Goal: Communication & Community: Answer question/provide support

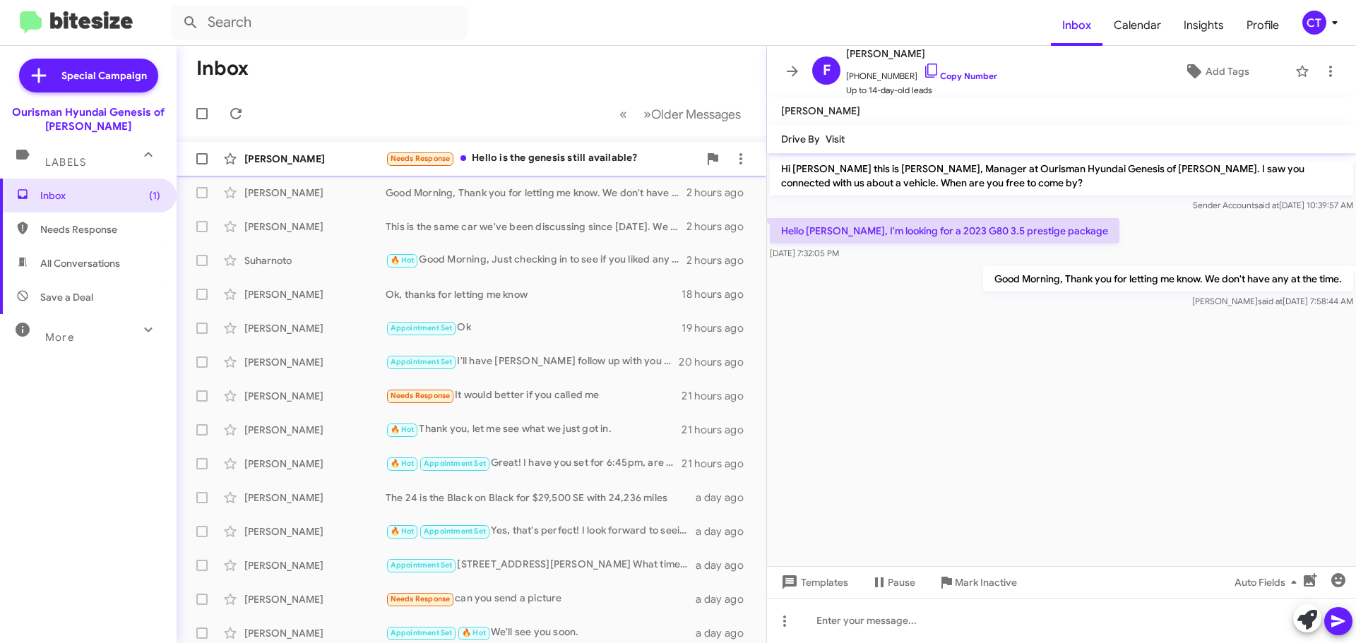
click at [523, 165] on div "Needs Response Hello is the genesis still available?" at bounding box center [542, 158] width 313 height 16
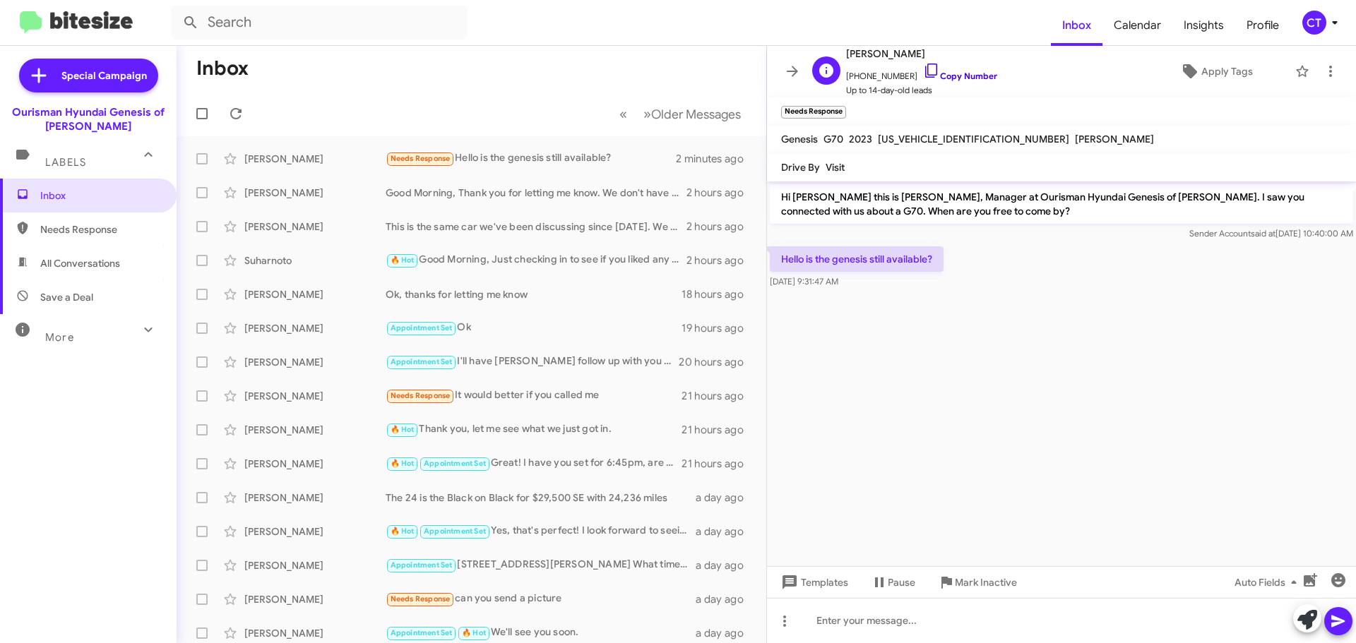
click at [923, 68] on icon at bounding box center [931, 70] width 17 height 17
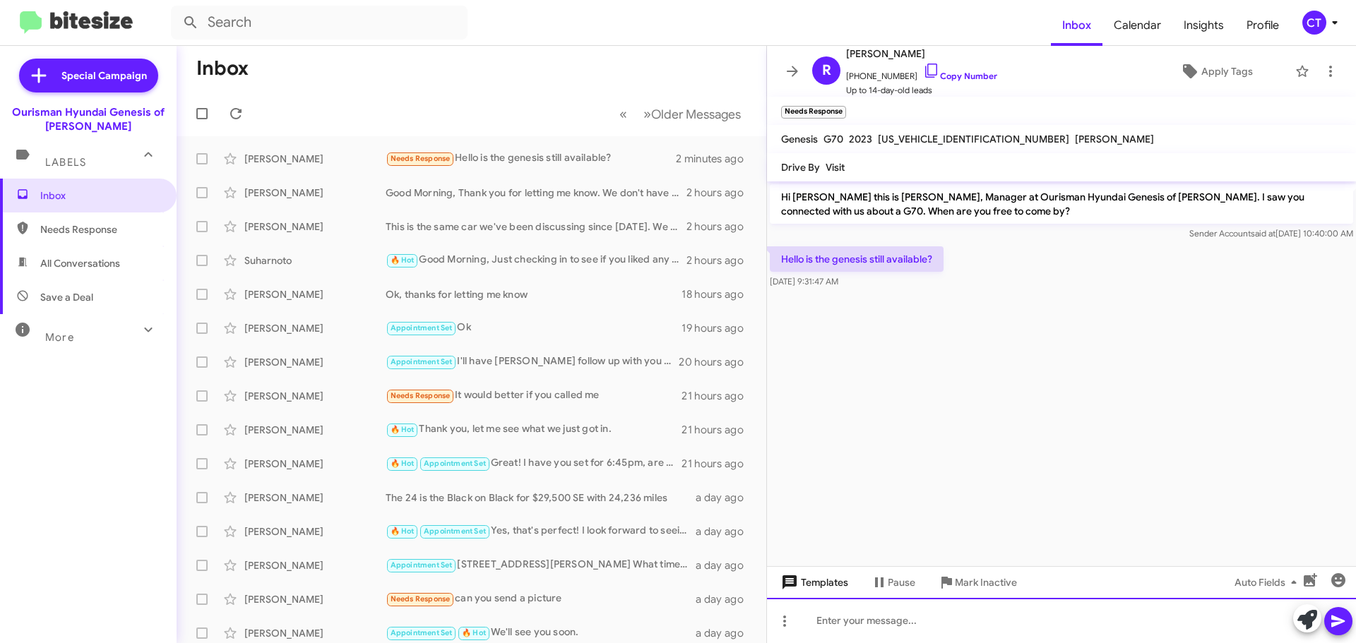
drag, startPoint x: 851, startPoint y: 629, endPoint x: 855, endPoint y: 593, distance: 35.5
click at [850, 629] on div at bounding box center [1061, 620] width 589 height 45
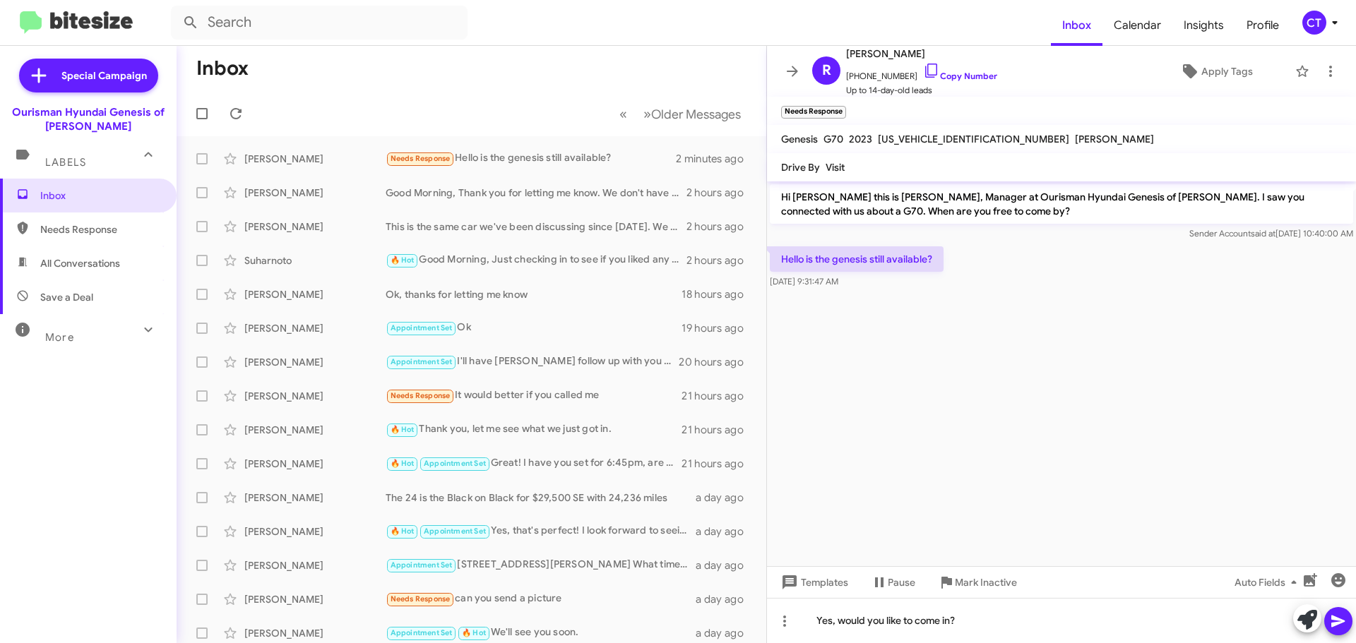
click at [1345, 623] on icon at bounding box center [1338, 621] width 17 height 17
click at [1331, 25] on icon at bounding box center [1334, 22] width 17 height 17
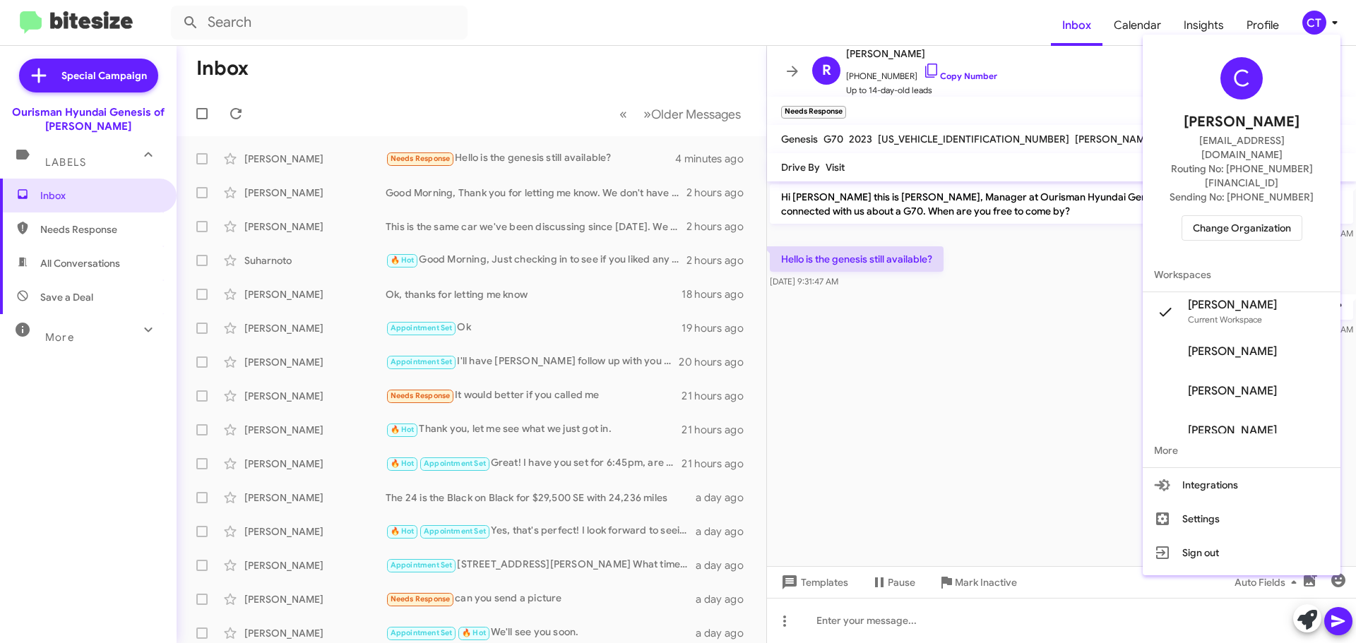
click at [1223, 216] on span "Change Organization" at bounding box center [1242, 228] width 98 height 24
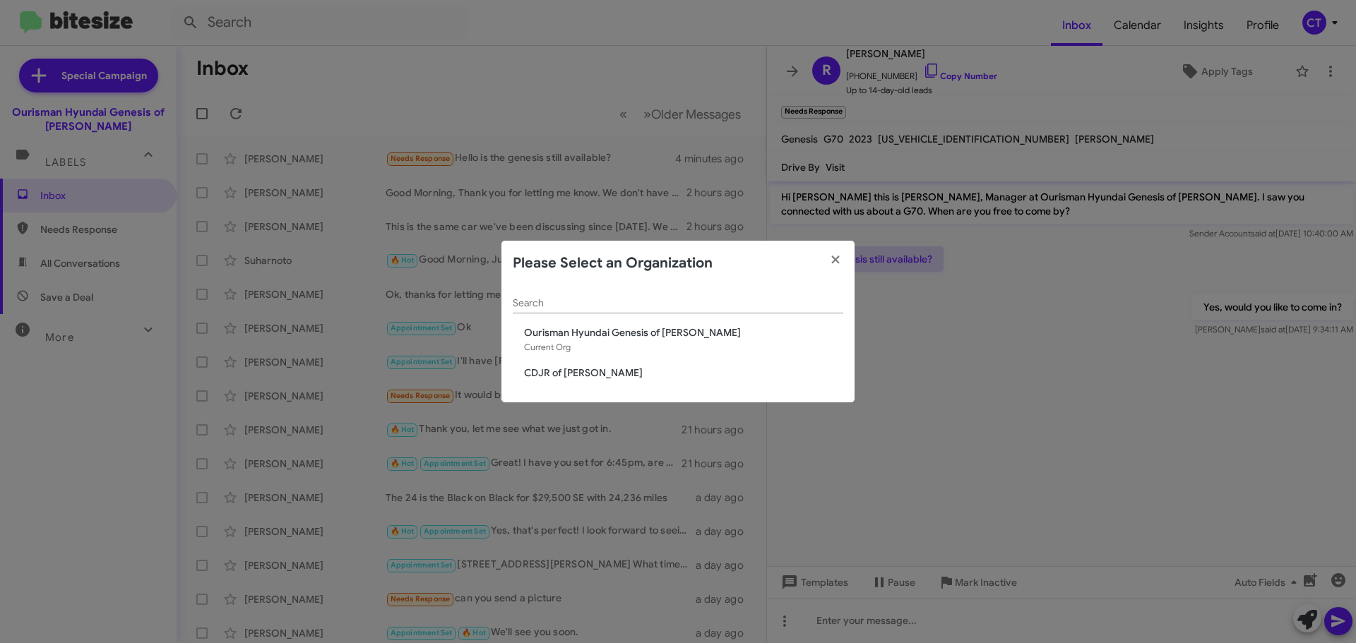
click at [560, 380] on span "CDJR of Bowie" at bounding box center [683, 373] width 319 height 14
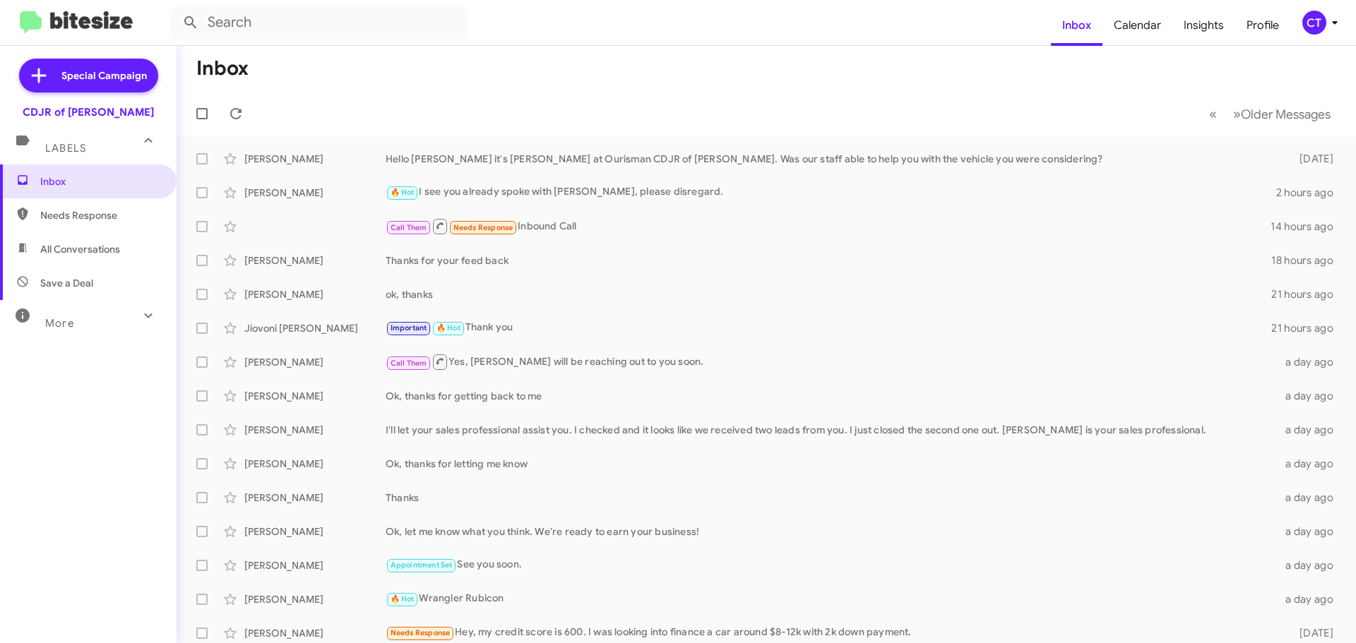
click at [1323, 18] on div "CT" at bounding box center [1314, 23] width 24 height 24
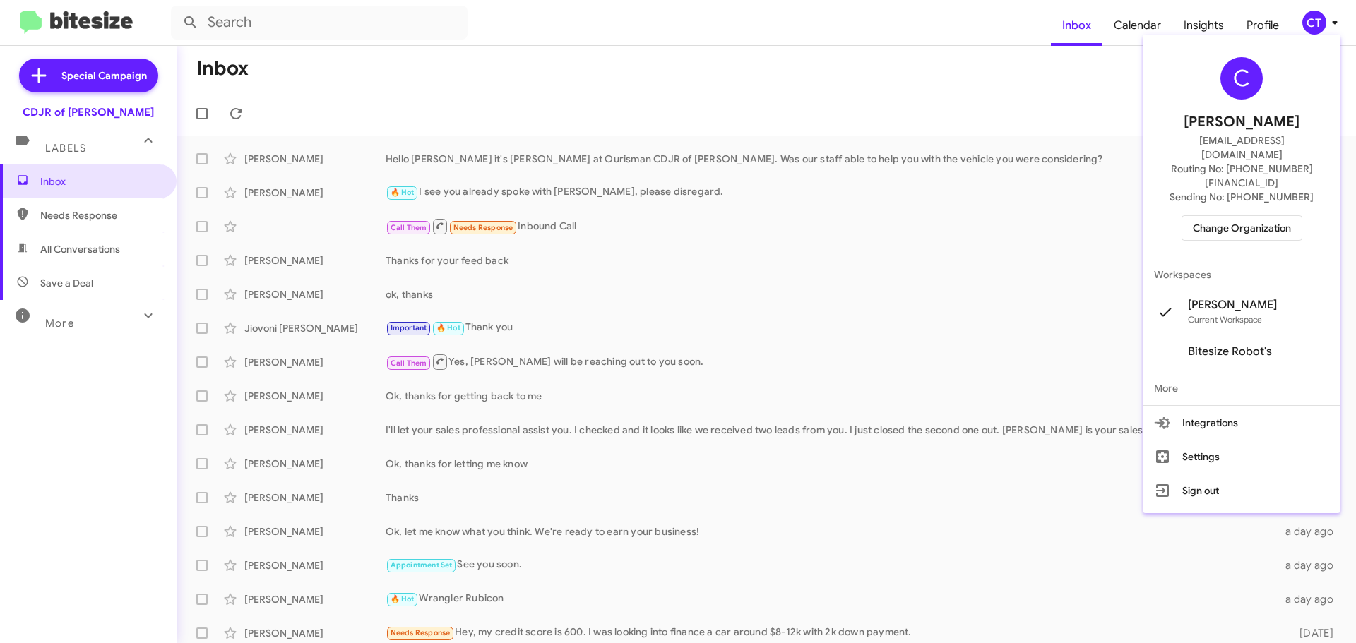
click at [1240, 216] on span "Change Organization" at bounding box center [1242, 228] width 98 height 24
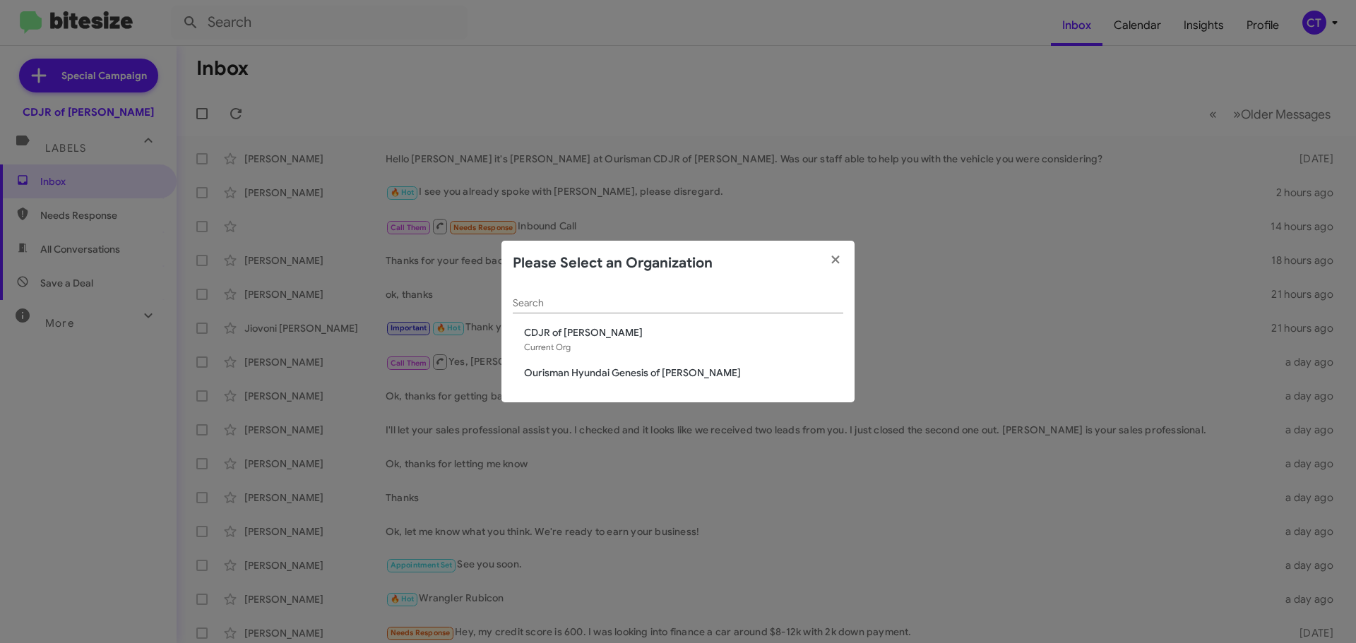
click at [590, 373] on span "Ourisman Hyundai Genesis of [PERSON_NAME]" at bounding box center [683, 373] width 319 height 14
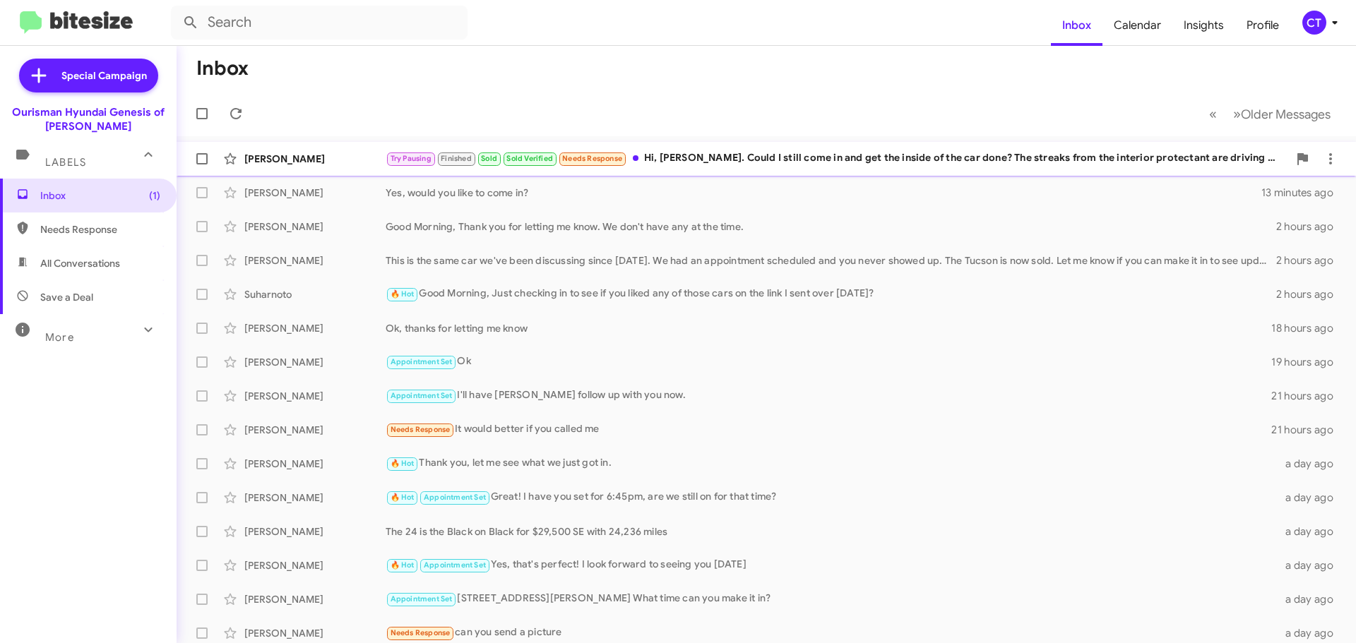
click at [693, 149] on div "[PERSON_NAME] Try Pausing Finished Sold Sold Verified Needs Response Hi, [PERSO…" at bounding box center [766, 159] width 1157 height 28
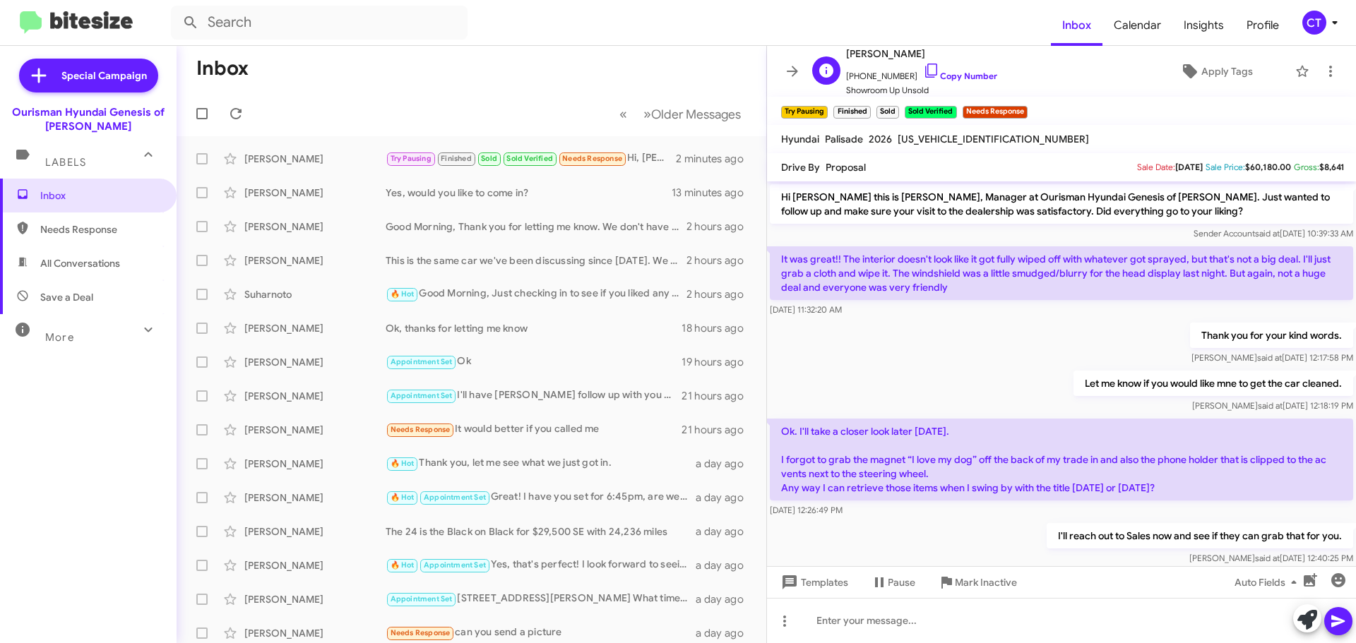
drag, startPoint x: 917, startPoint y: 66, endPoint x: 911, endPoint y: 83, distance: 17.9
click at [923, 66] on icon at bounding box center [931, 70] width 17 height 17
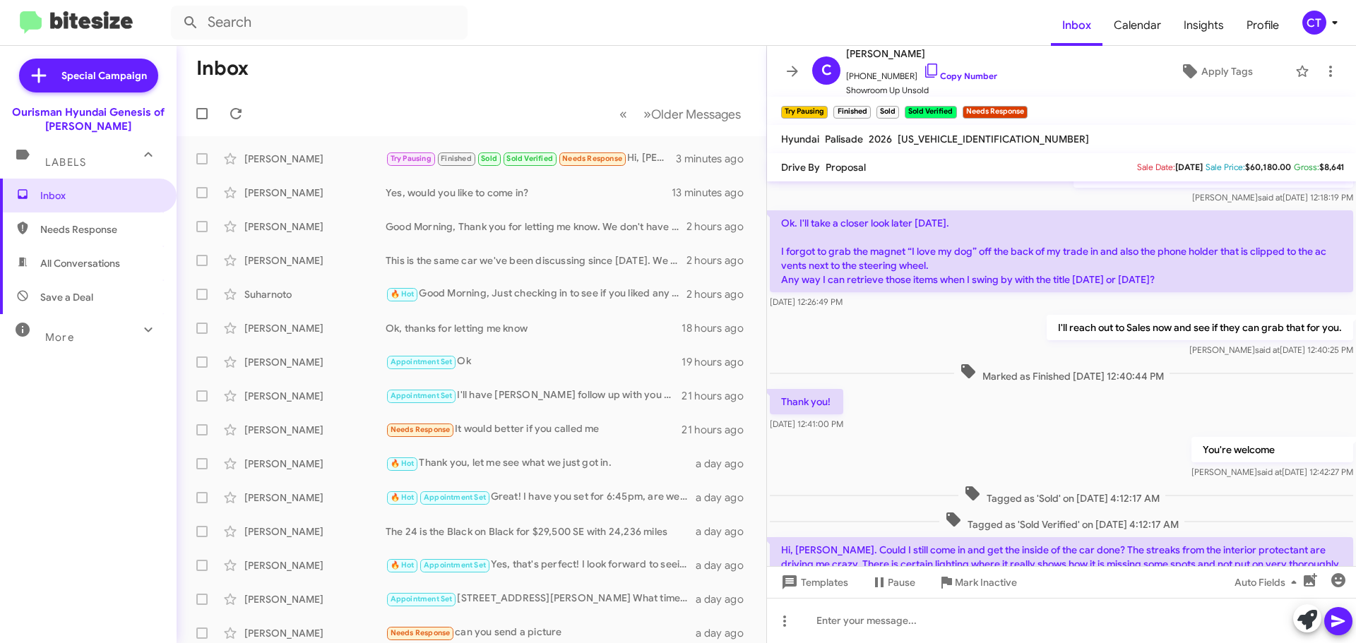
scroll to position [281, 0]
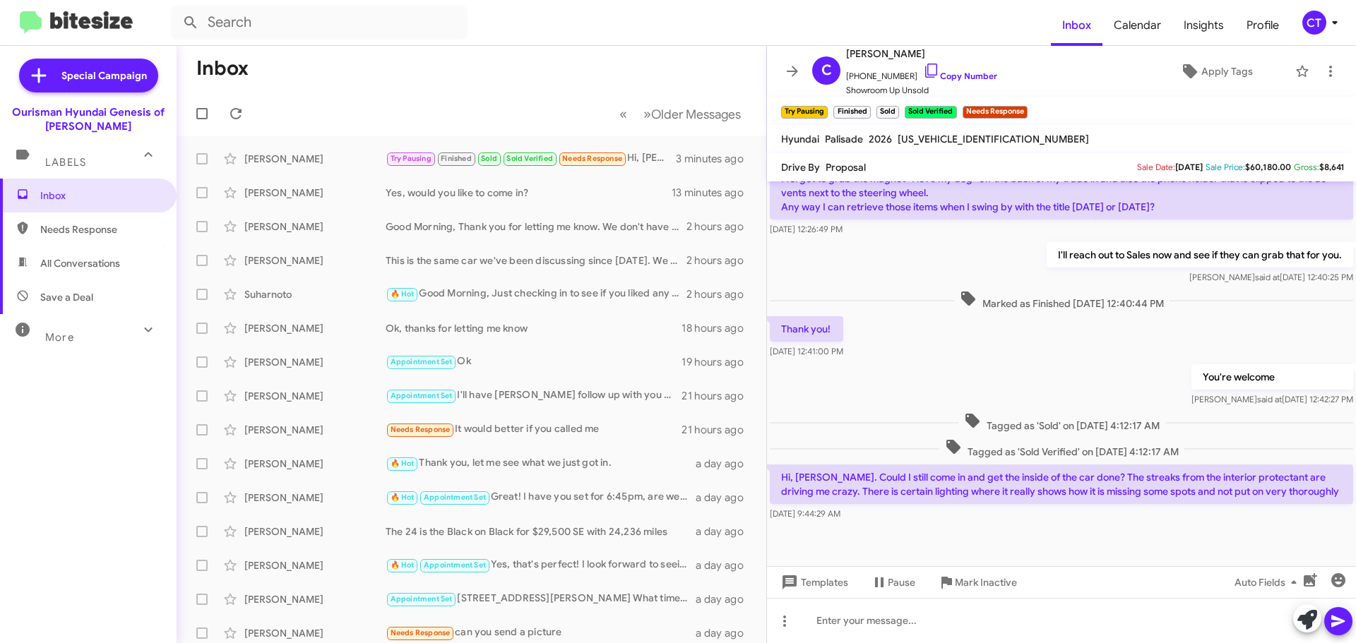
drag, startPoint x: 778, startPoint y: 472, endPoint x: 869, endPoint y: 519, distance: 101.7
click at [869, 519] on div "Hi, Ciara. Could I still come in and get the inside of the car done? The streak…" at bounding box center [1061, 493] width 583 height 56
drag, startPoint x: 855, startPoint y: 489, endPoint x: 921, endPoint y: 521, distance: 73.3
click at [921, 521] on div "Hi, Ciara. Could I still come in and get the inside of the car done? The streak…" at bounding box center [1061, 493] width 589 height 62
drag, startPoint x: 776, startPoint y: 468, endPoint x: 845, endPoint y: 499, distance: 75.2
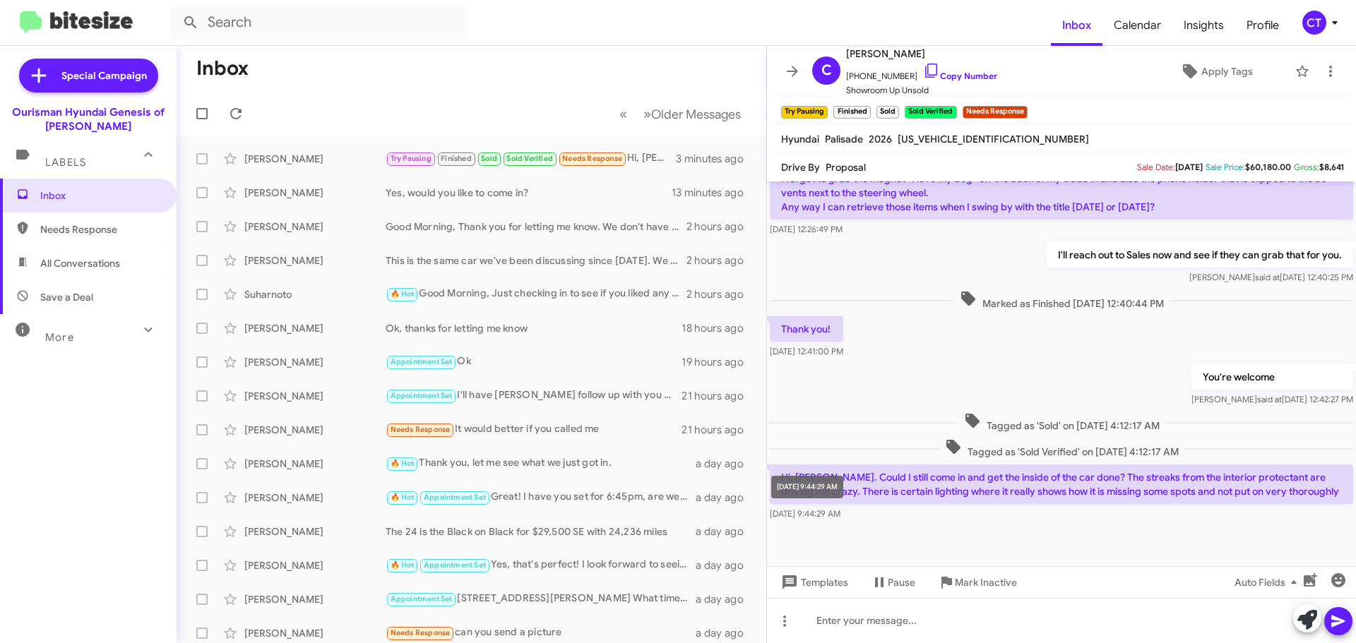
click at [845, 499] on mat-tooltip-component "[DATE] 9:44:29 AM" at bounding box center [807, 487] width 92 height 42
click at [917, 535] on div at bounding box center [1061, 545] width 589 height 42
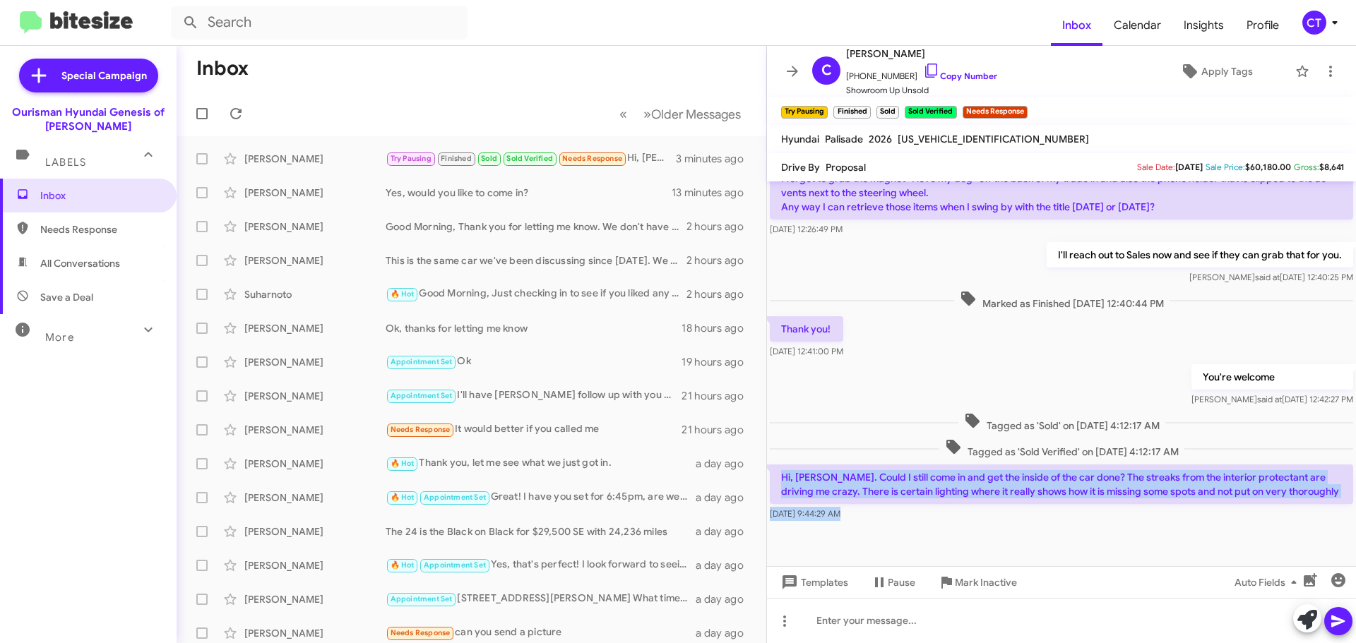
drag, startPoint x: 779, startPoint y: 470, endPoint x: 879, endPoint y: 525, distance: 114.1
click at [879, 525] on cdk-virtual-scroll-viewport "Hi Cindi this is Ciara Taylor, Manager at Ourisman Hyundai Genesis of Bowie. Ju…" at bounding box center [1061, 373] width 589 height 385
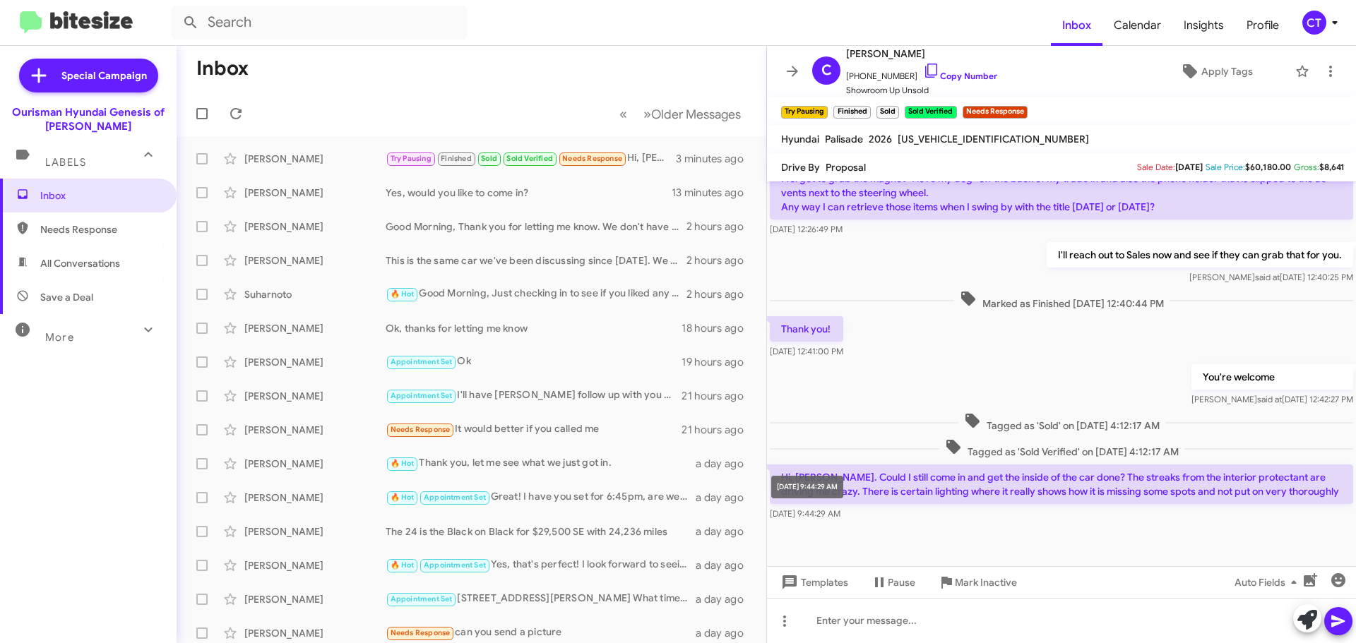
drag, startPoint x: 854, startPoint y: 488, endPoint x: 849, endPoint y: 524, distance: 36.4
drag, startPoint x: 849, startPoint y: 524, endPoint x: 792, endPoint y: 484, distance: 69.4
click at [792, 482] on p "Hi, [PERSON_NAME]. Could I still come in and get the inside of the car done? Th…" at bounding box center [1061, 485] width 583 height 40
drag, startPoint x: 776, startPoint y: 471, endPoint x: 872, endPoint y: 514, distance: 105.3
click at [872, 514] on div "Hi, Ciara. Could I still come in and get the inside of the car done? The streak…" at bounding box center [1061, 493] width 583 height 56
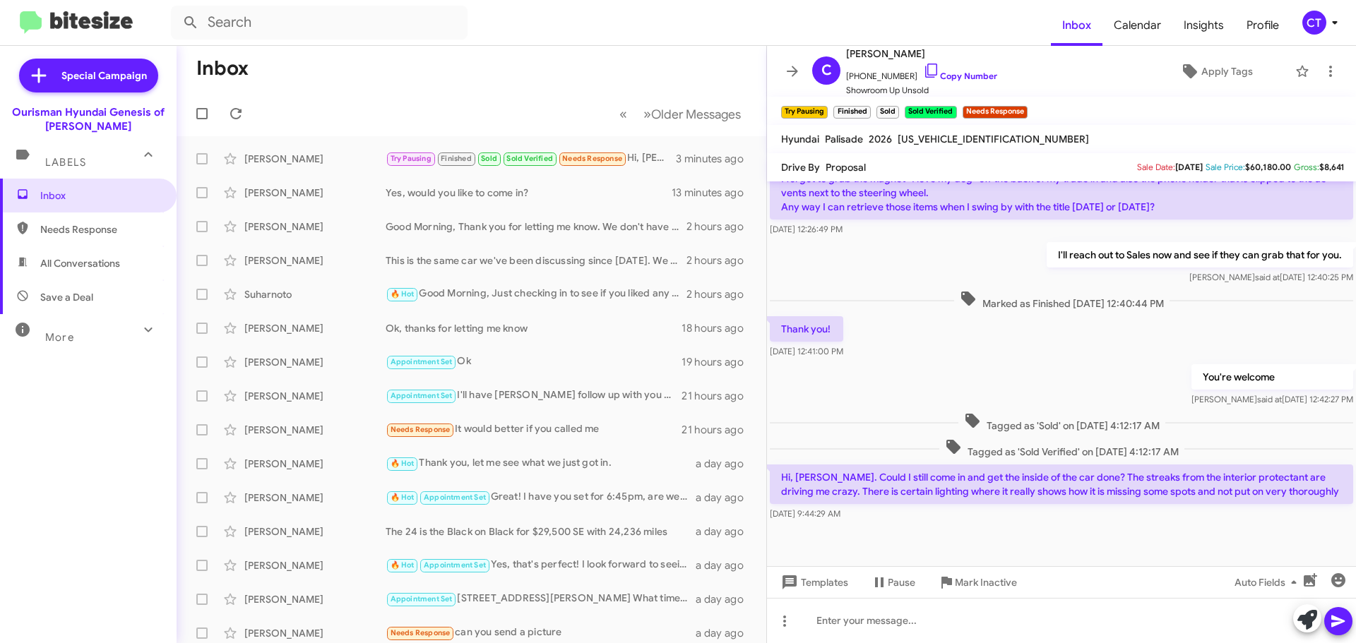
copy div "Hi, Ciara. Could I still come in and get the inside of the car done? The streak…"
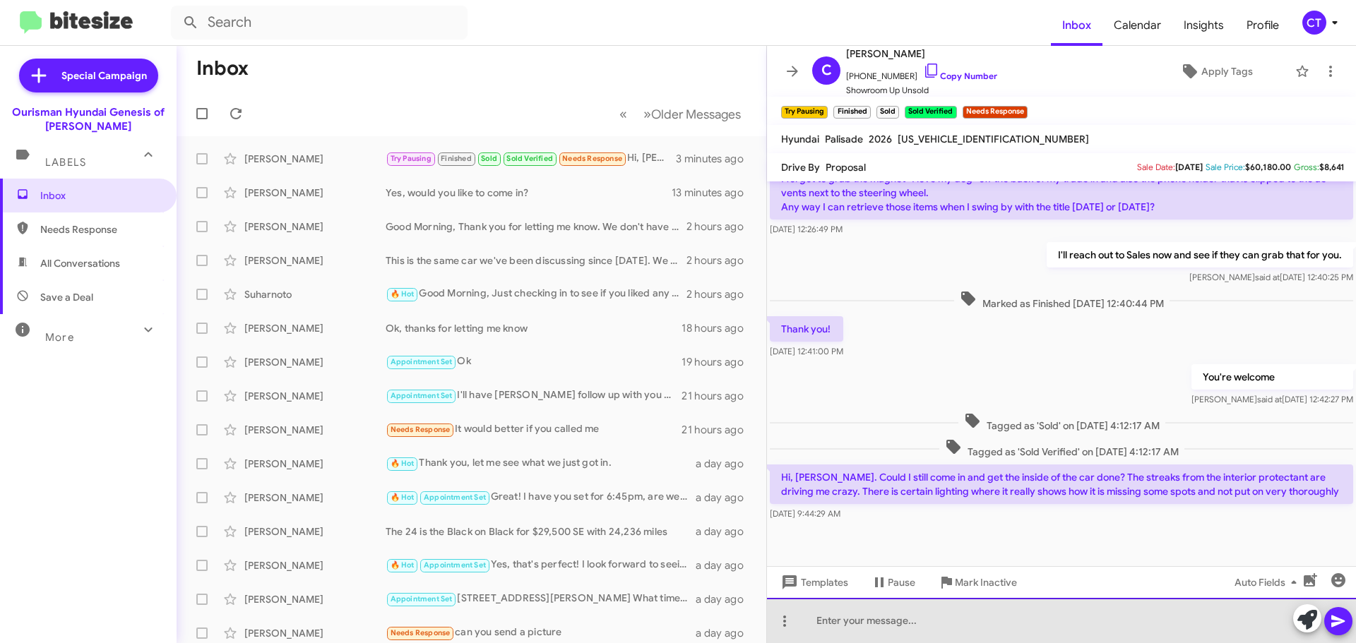
click at [831, 621] on div at bounding box center [1061, 620] width 589 height 45
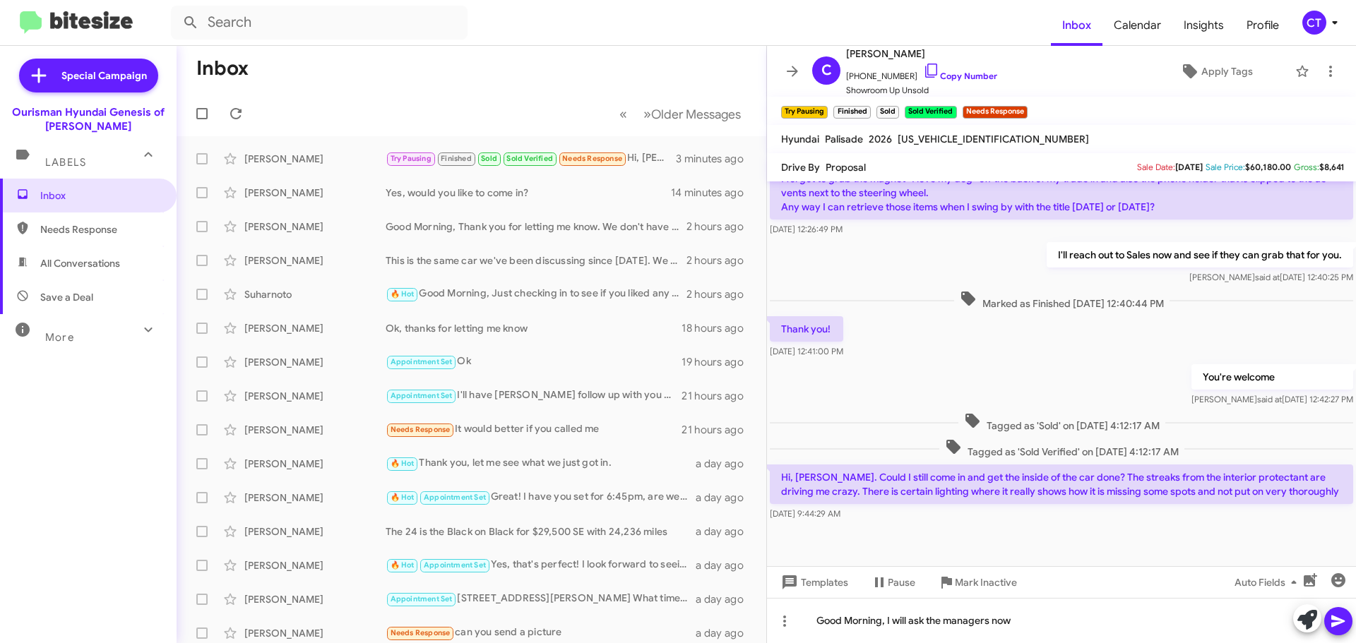
click at [1342, 628] on icon at bounding box center [1338, 621] width 17 height 17
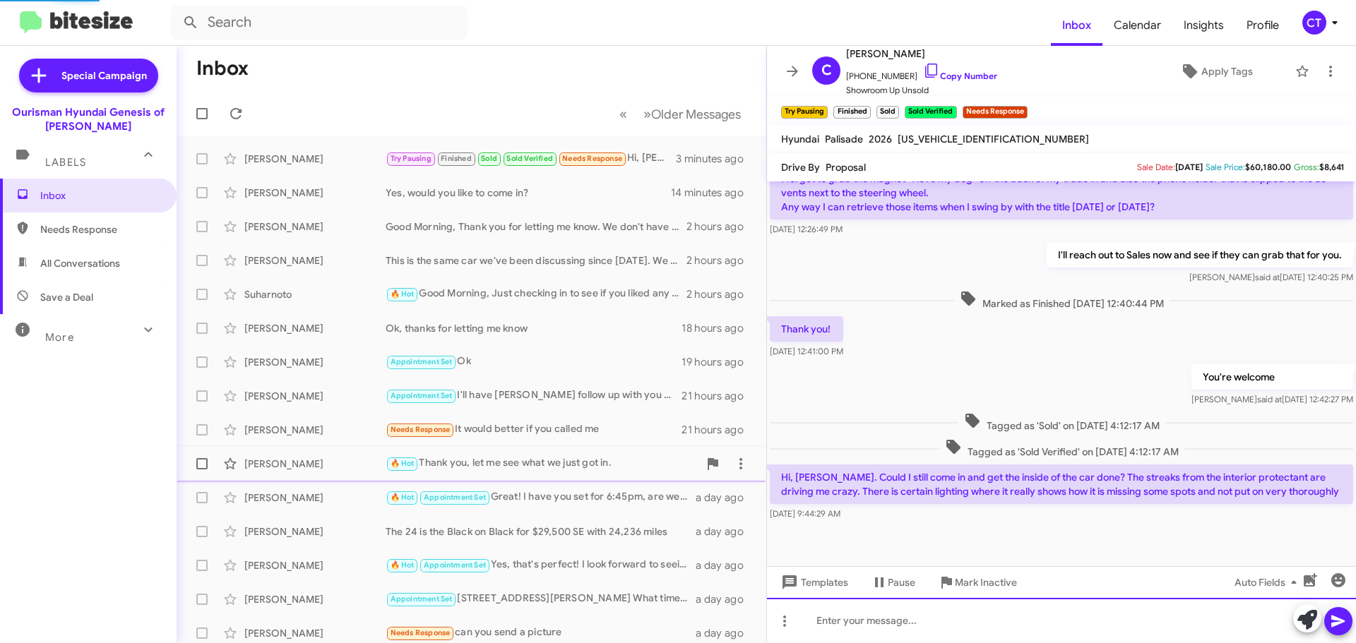
scroll to position [0, 0]
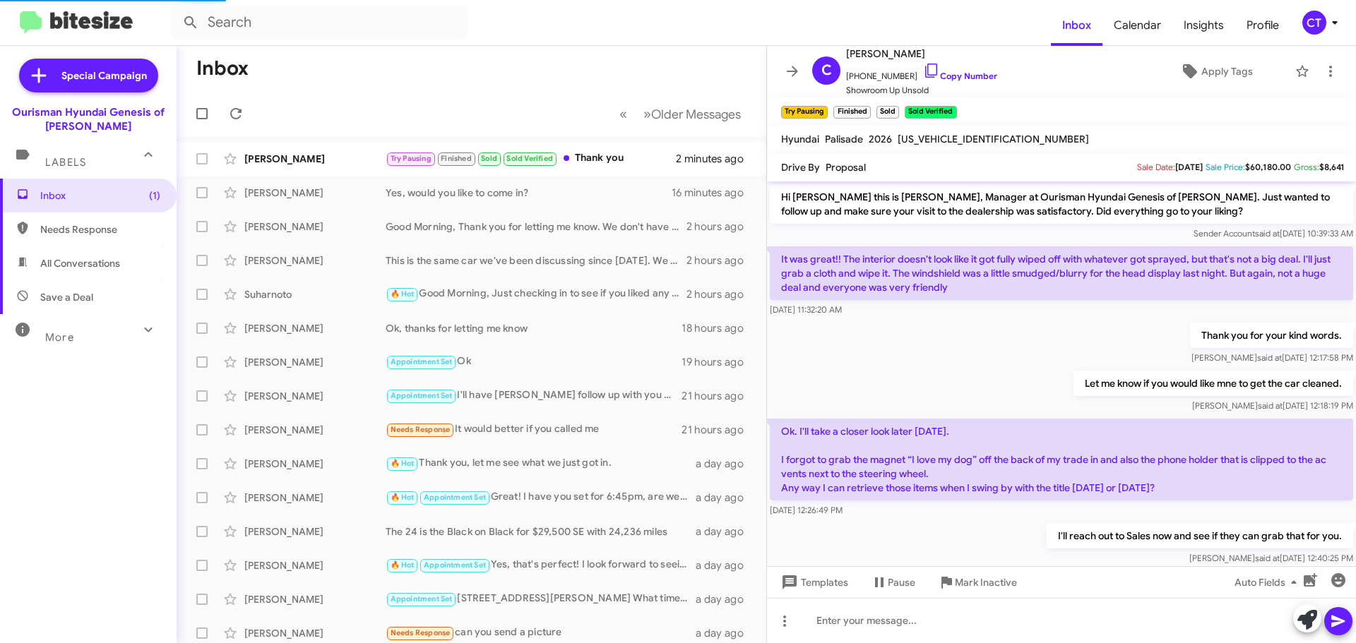
scroll to position [478, 0]
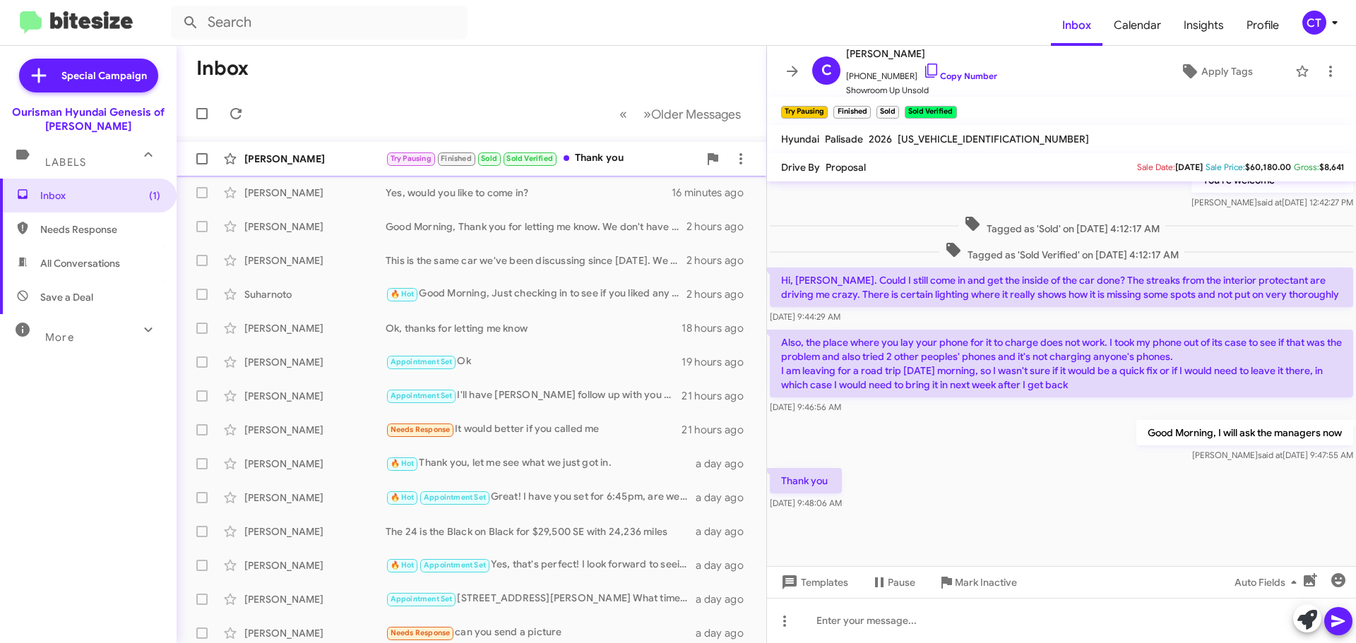
click at [596, 157] on div "Try Pausing Finished Sold Sold Verified Thank you" at bounding box center [542, 158] width 313 height 16
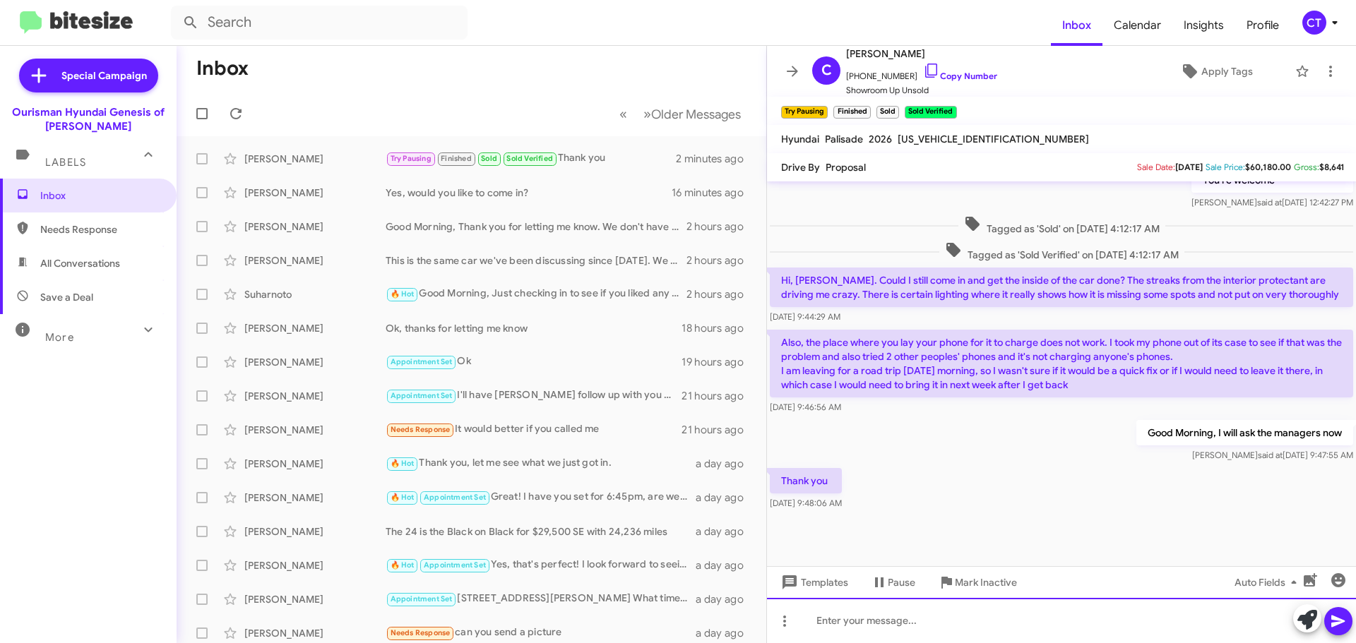
click at [868, 604] on div at bounding box center [1061, 620] width 589 height 45
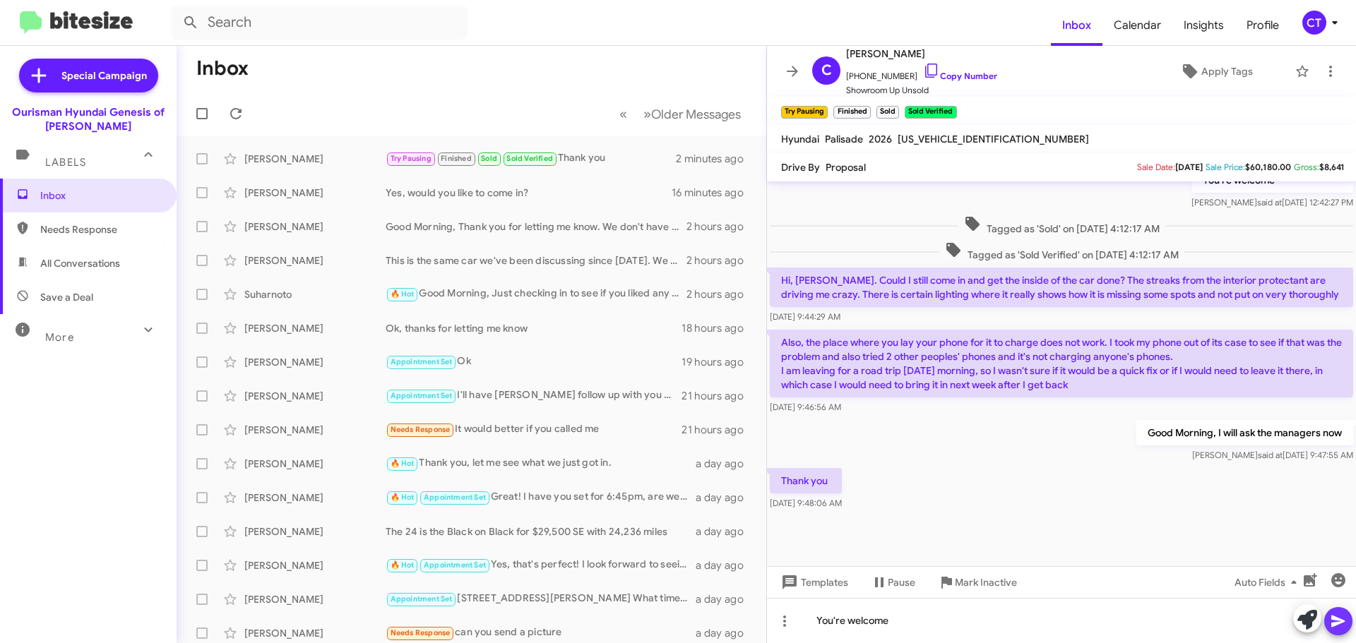
click at [1344, 618] on icon at bounding box center [1338, 621] width 17 height 17
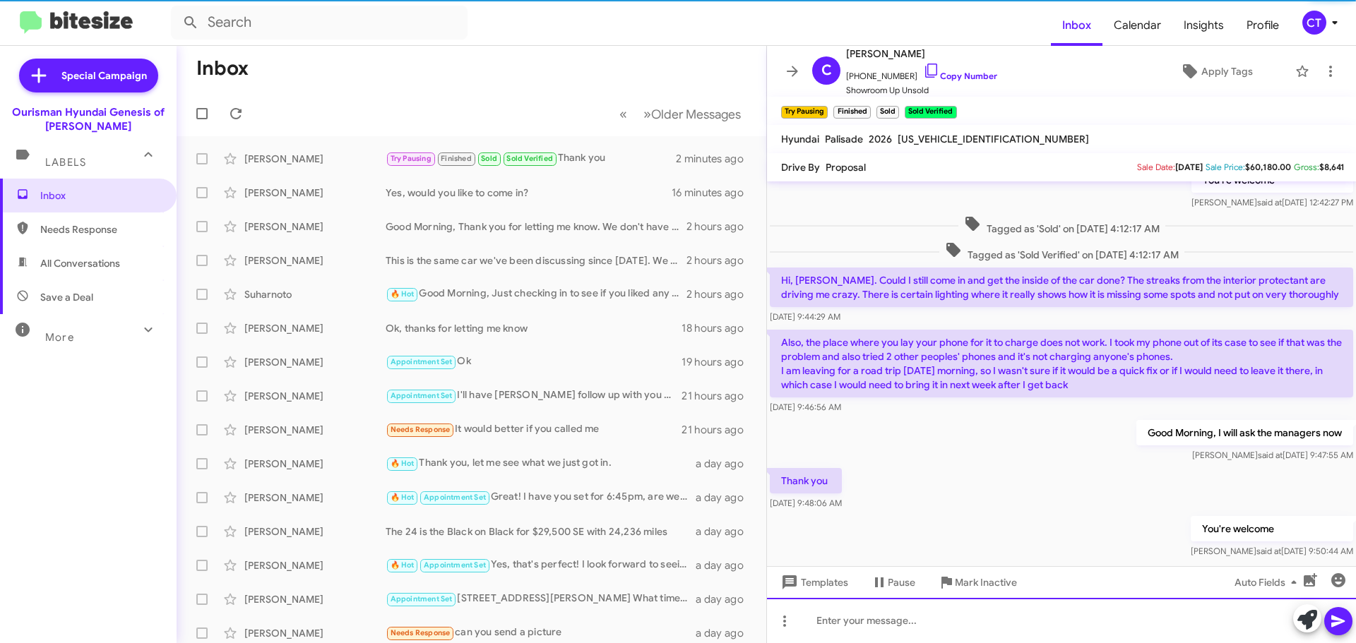
scroll to position [0, 0]
